Goal: Transaction & Acquisition: Purchase product/service

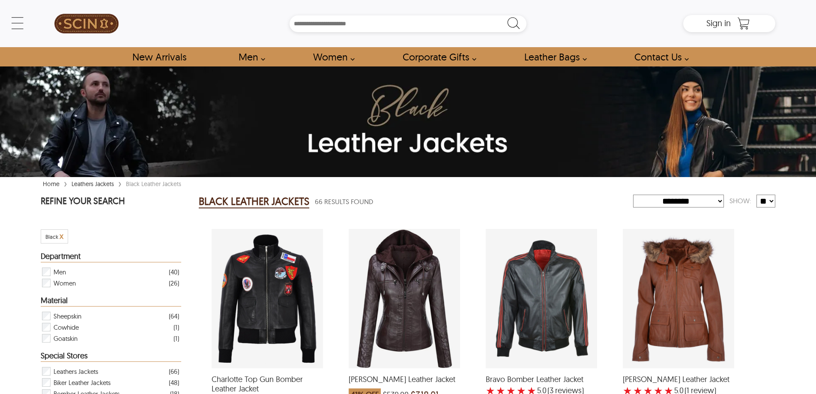
select select "********"
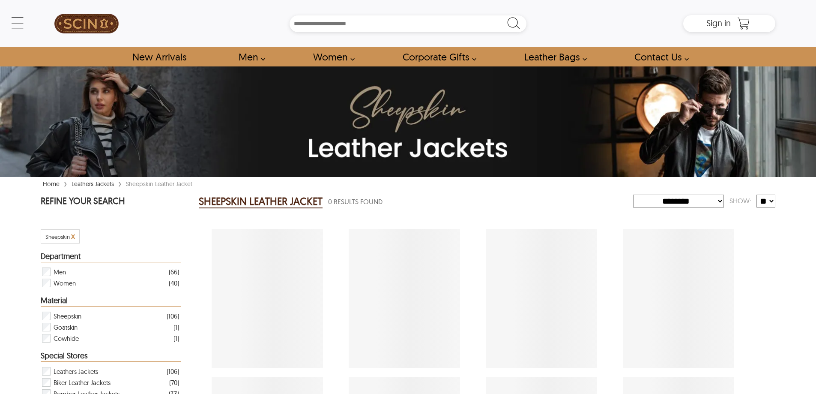
select select "********"
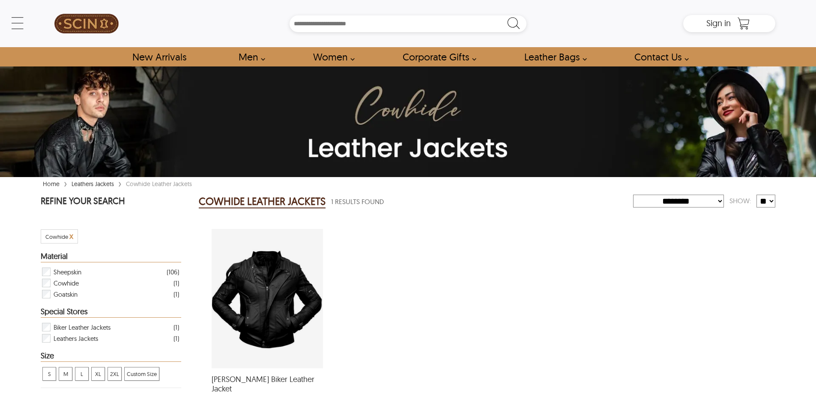
select select "********"
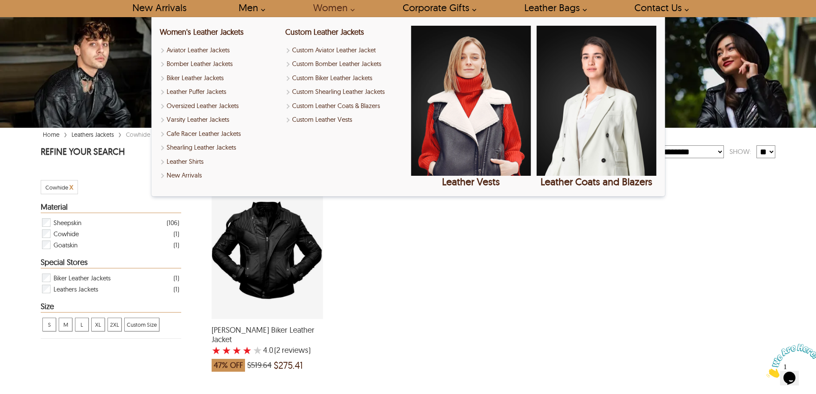
scroll to position [86, 0]
